Goal: Transaction & Acquisition: Purchase product/service

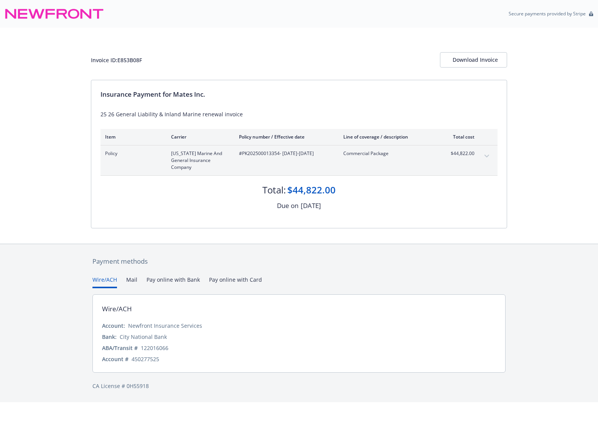
click at [177, 278] on button "Pay online with Bank" at bounding box center [173, 281] width 53 height 13
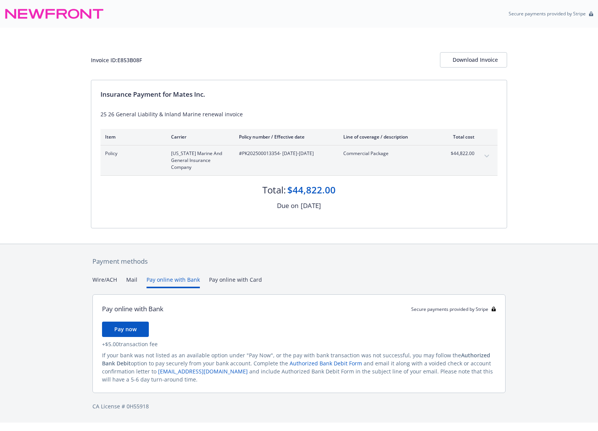
click at [129, 328] on span "Pay now" at bounding box center [125, 328] width 22 height 7
click at [128, 330] on span "Pay now" at bounding box center [125, 328] width 22 height 7
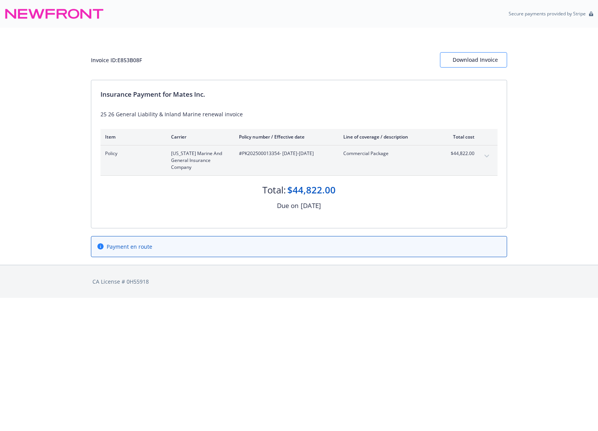
click at [486, 61] on div "Download Invoice" at bounding box center [474, 60] width 42 height 15
